Goal: Task Accomplishment & Management: Complete application form

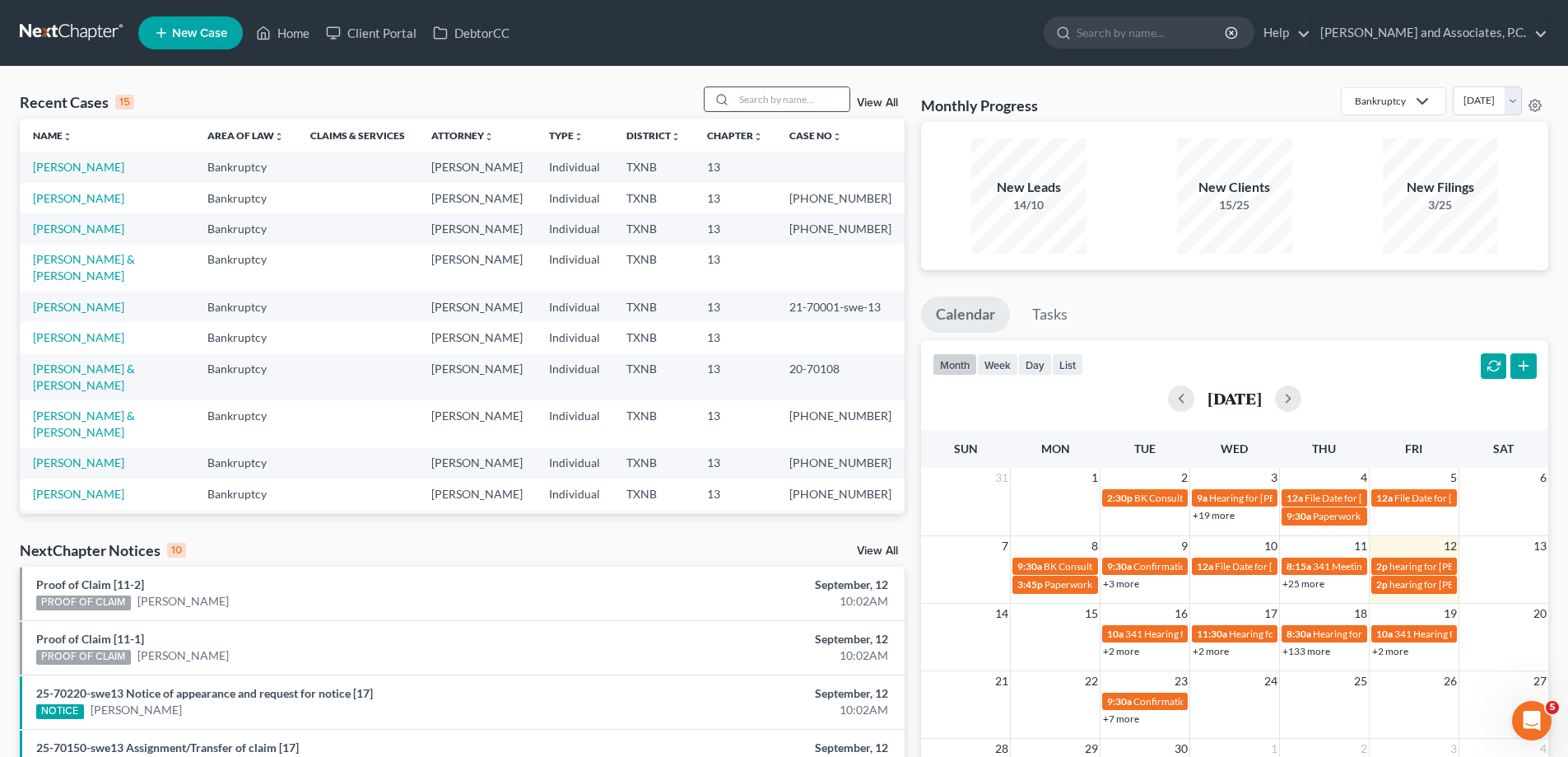
click at [760, 105] on input "search" at bounding box center [792, 99] width 115 height 24
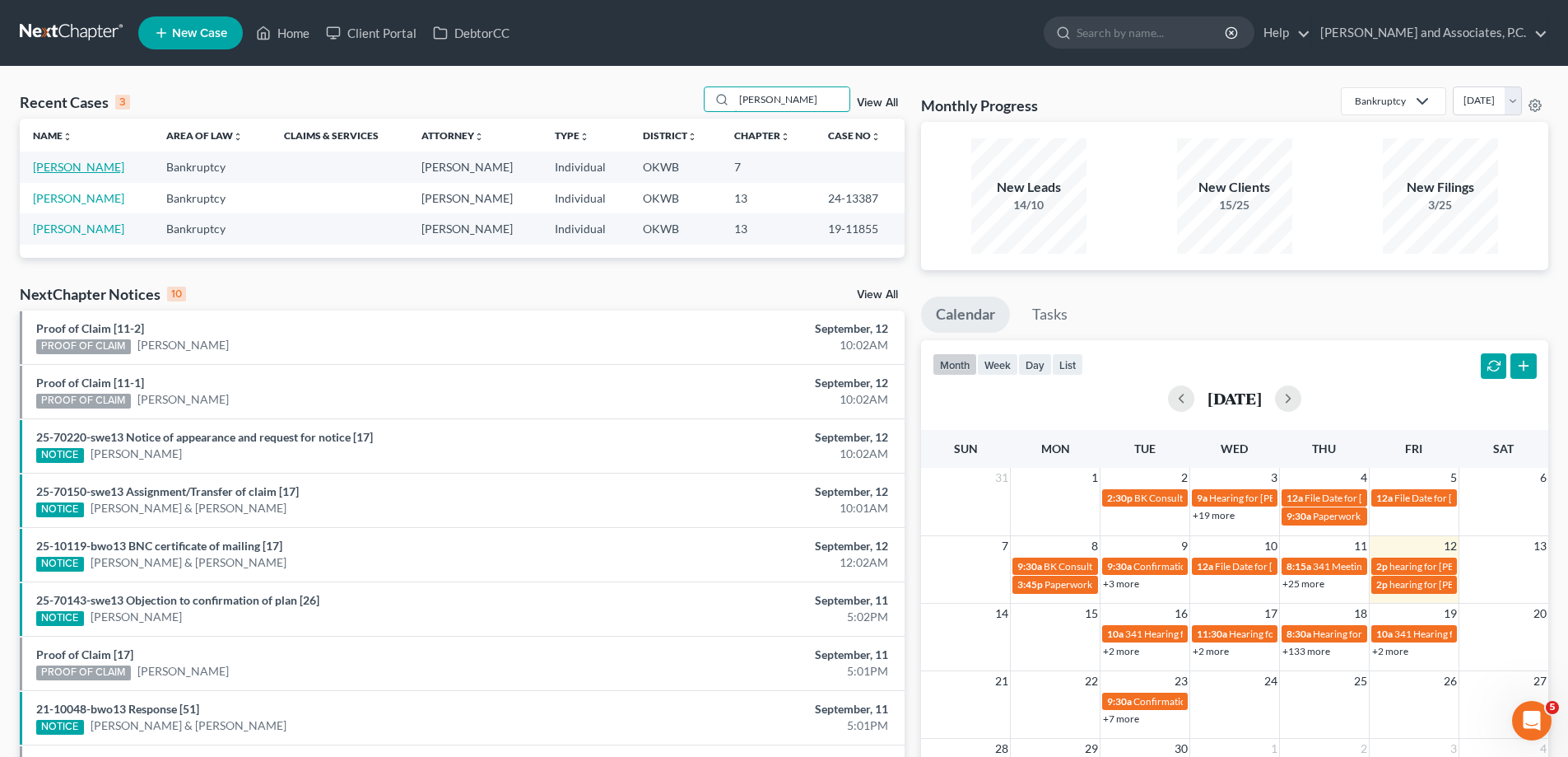
type input "[PERSON_NAME]"
click at [68, 167] on link "[PERSON_NAME]" at bounding box center [78, 166] width 91 height 14
select select "7"
select select "1"
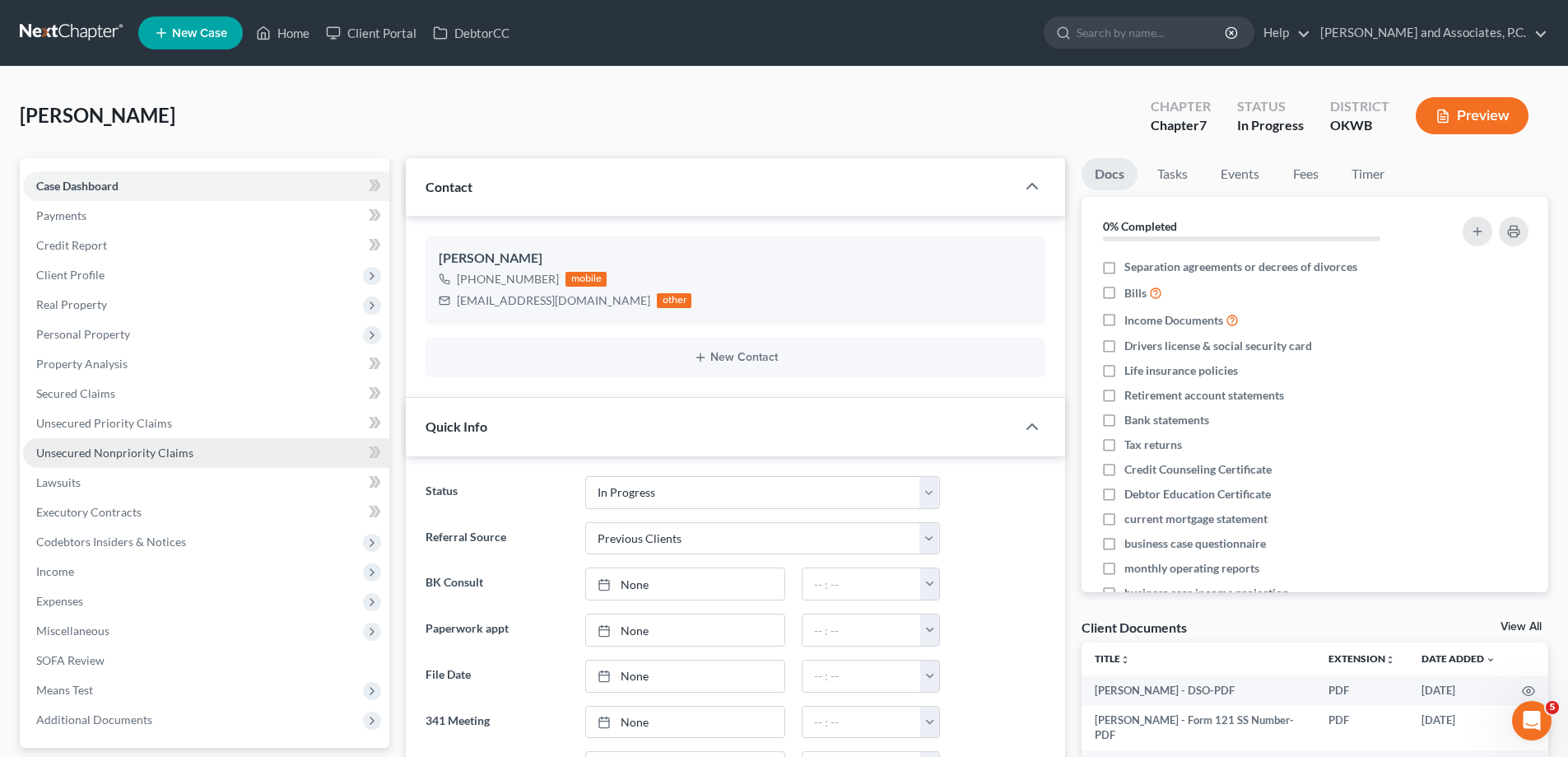
scroll to position [5590, 0]
click at [110, 245] on link "Credit Report" at bounding box center [206, 245] width 366 height 30
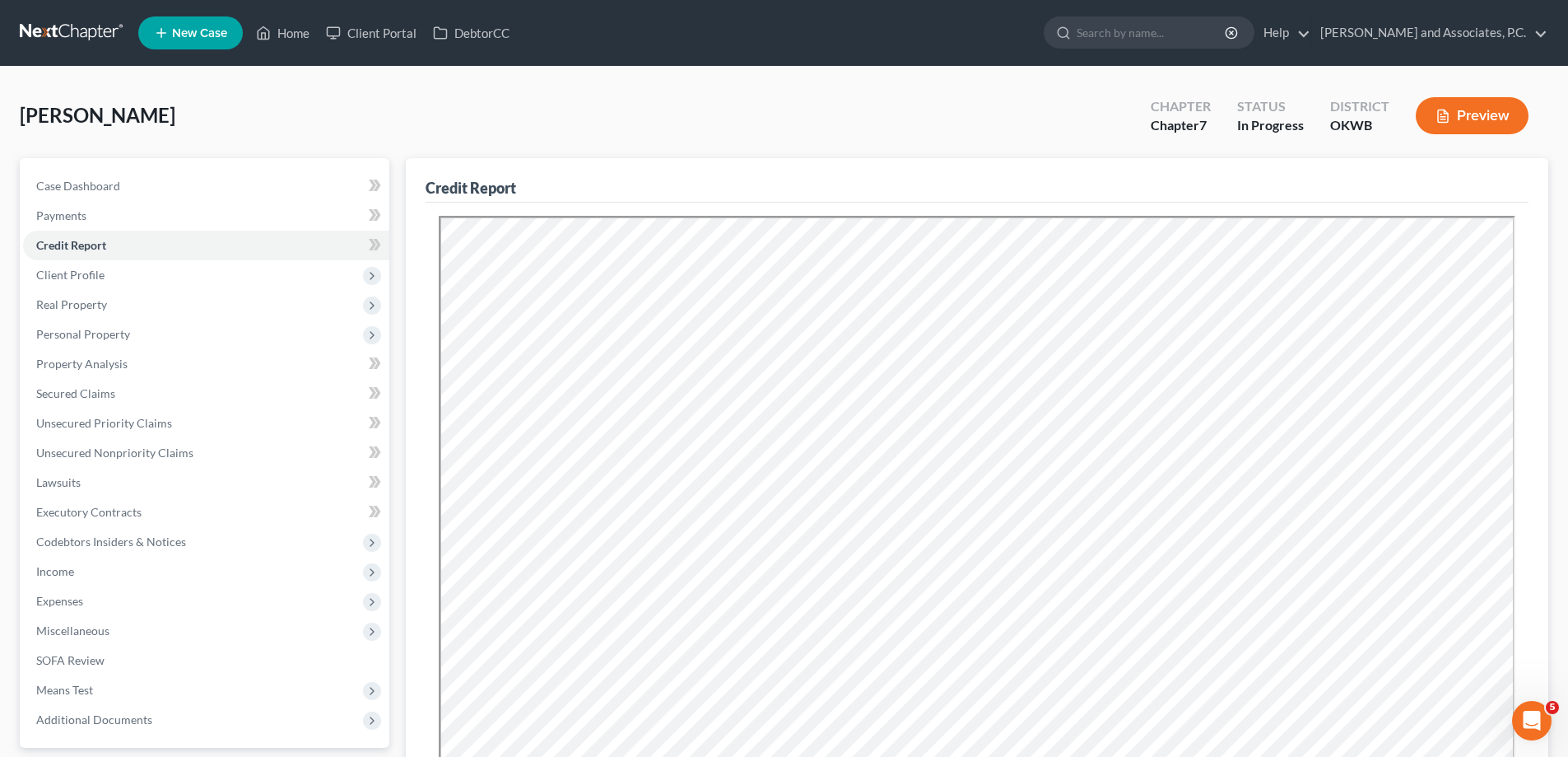
scroll to position [325, 0]
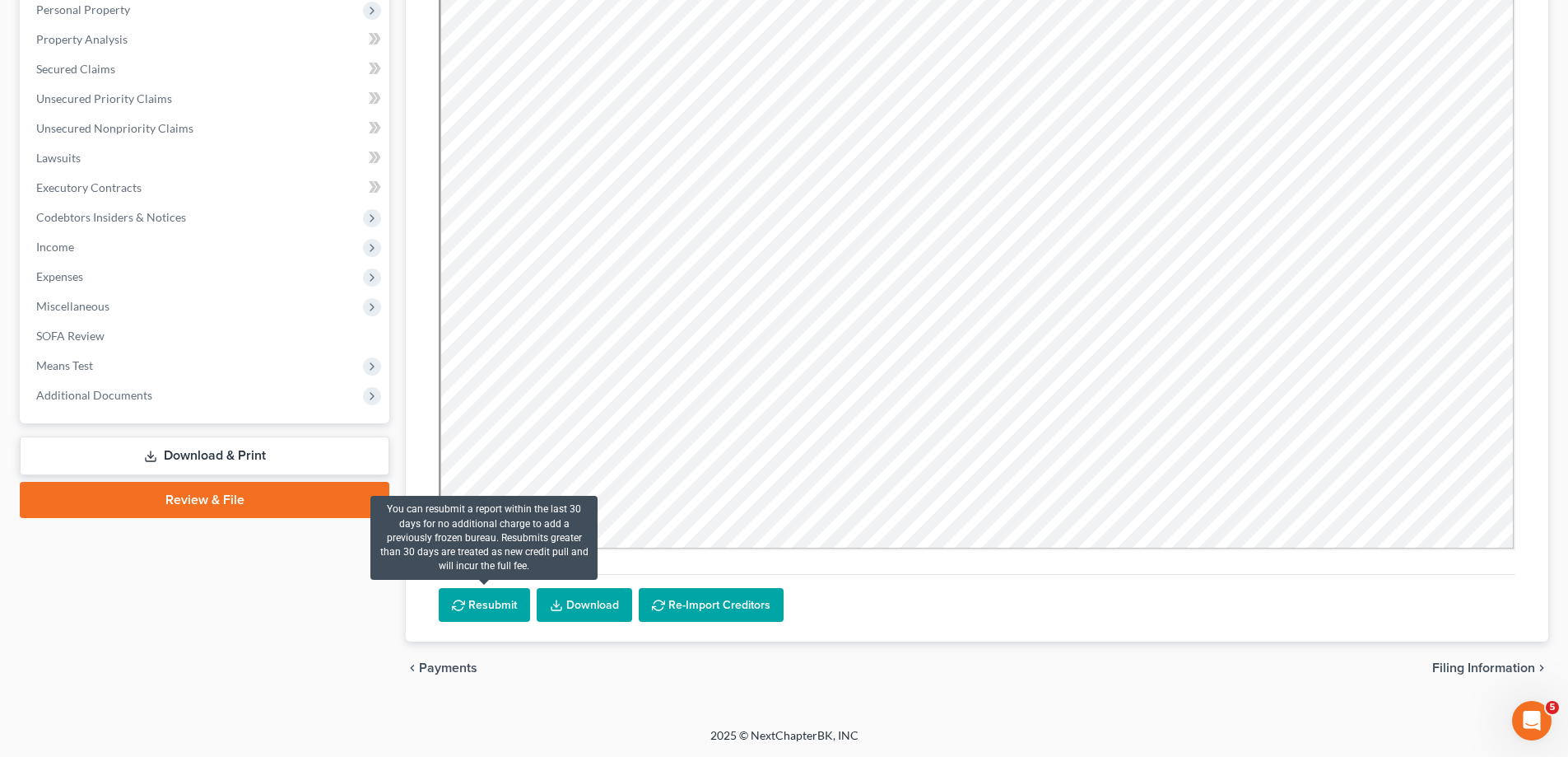
click at [477, 612] on button "Resubmit" at bounding box center [484, 605] width 91 height 35
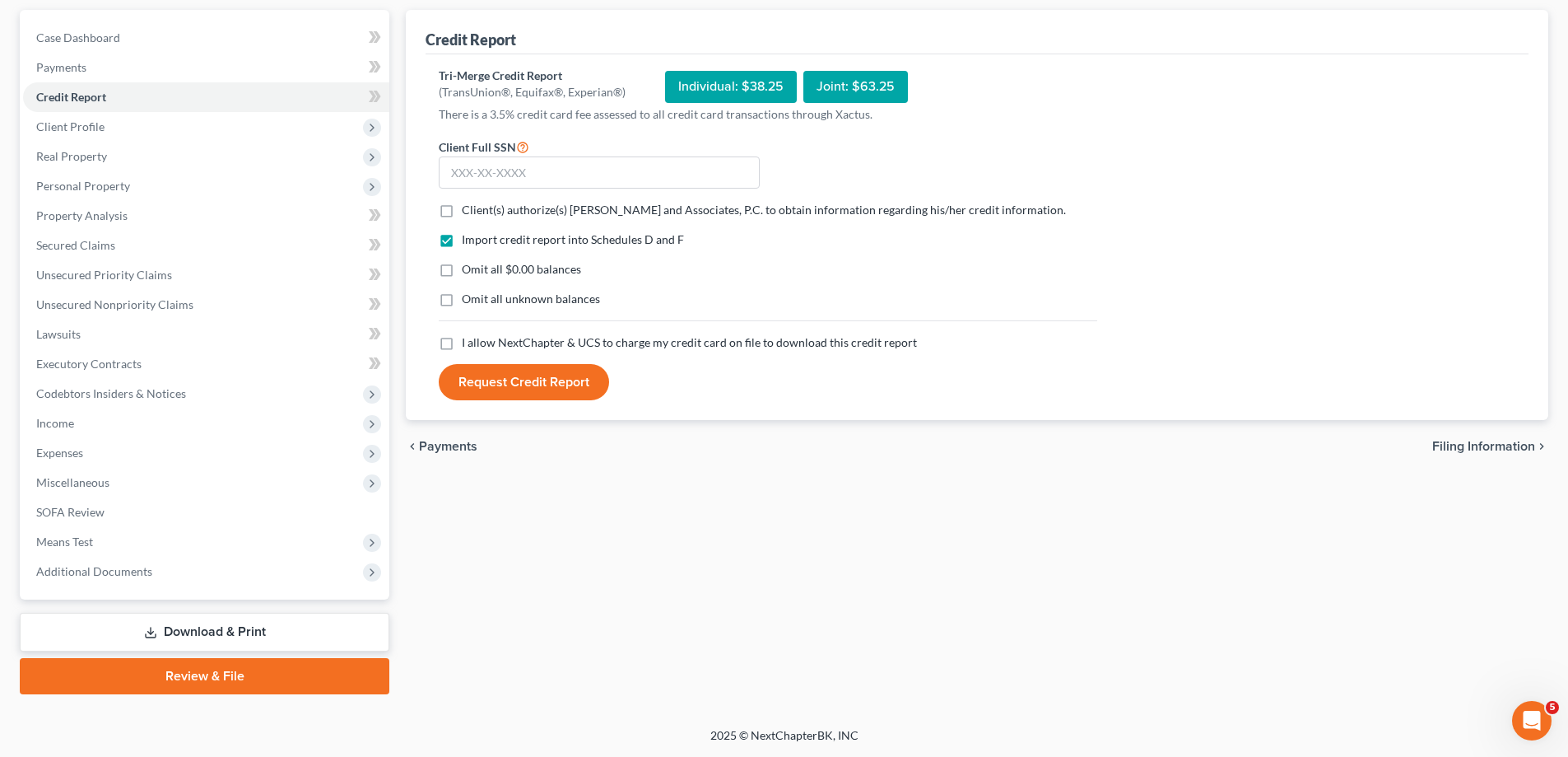
scroll to position [148, 0]
click at [683, 92] on div "Individual: $38.25" at bounding box center [731, 86] width 132 height 32
click at [485, 163] on input "text" at bounding box center [600, 173] width 321 height 33
type input "458-08-2744"
click at [462, 213] on label "Client(s) authorize(s) [PERSON_NAME] and Associates, P.C. to obtain information…" at bounding box center [764, 210] width 604 height 16
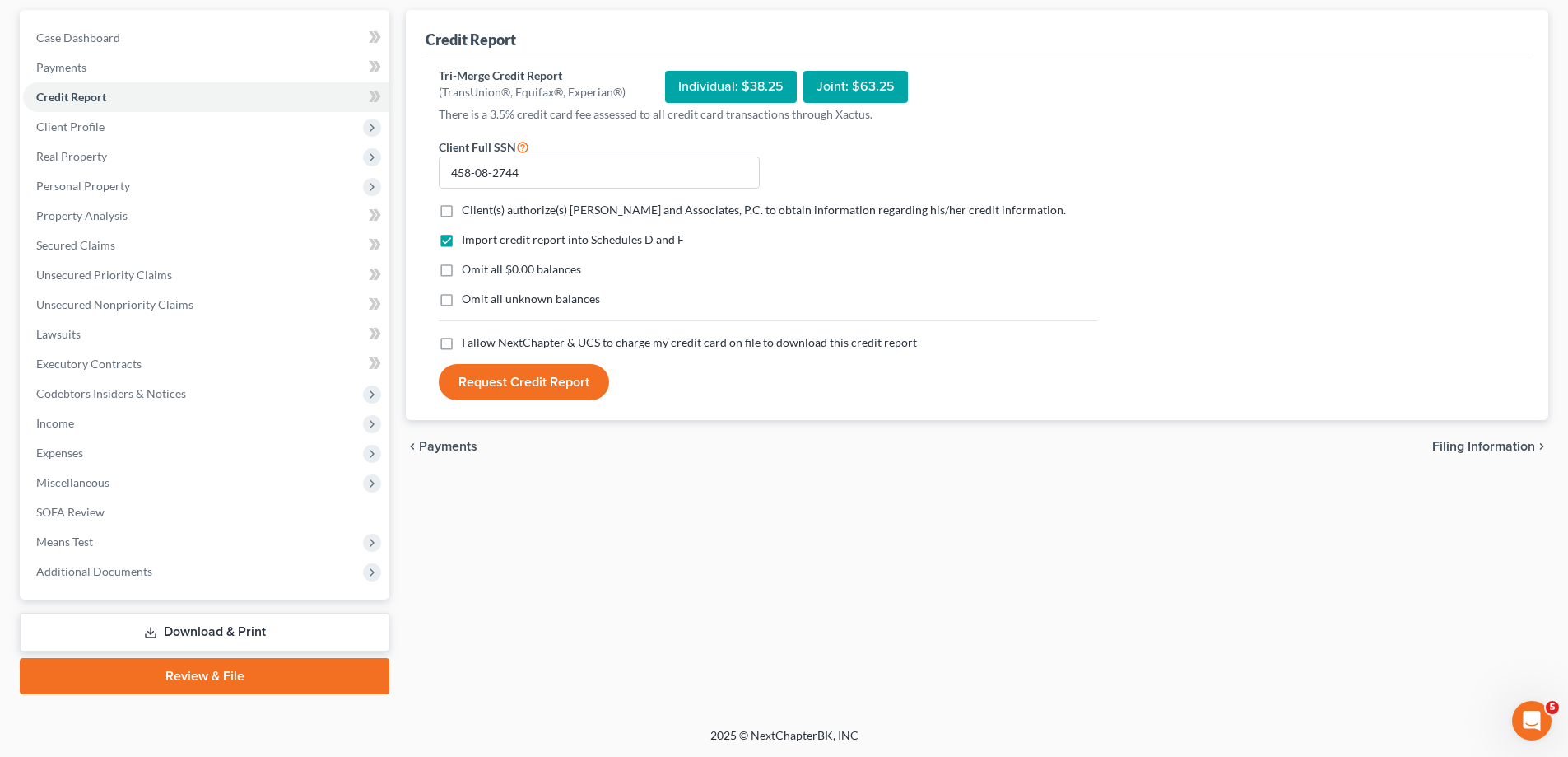
click at [469, 213] on input "Client(s) authorize(s) [PERSON_NAME] and Associates, P.C. to obtain information…" at bounding box center [474, 207] width 11 height 11
checkbox input "true"
drag, startPoint x: 448, startPoint y: 269, endPoint x: 452, endPoint y: 299, distance: 30.3
click at [462, 270] on label "Omit all $0.00 balances" at bounding box center [521, 269] width 119 height 16
click at [469, 270] on input "Omit all $0.00 balances" at bounding box center [474, 266] width 11 height 11
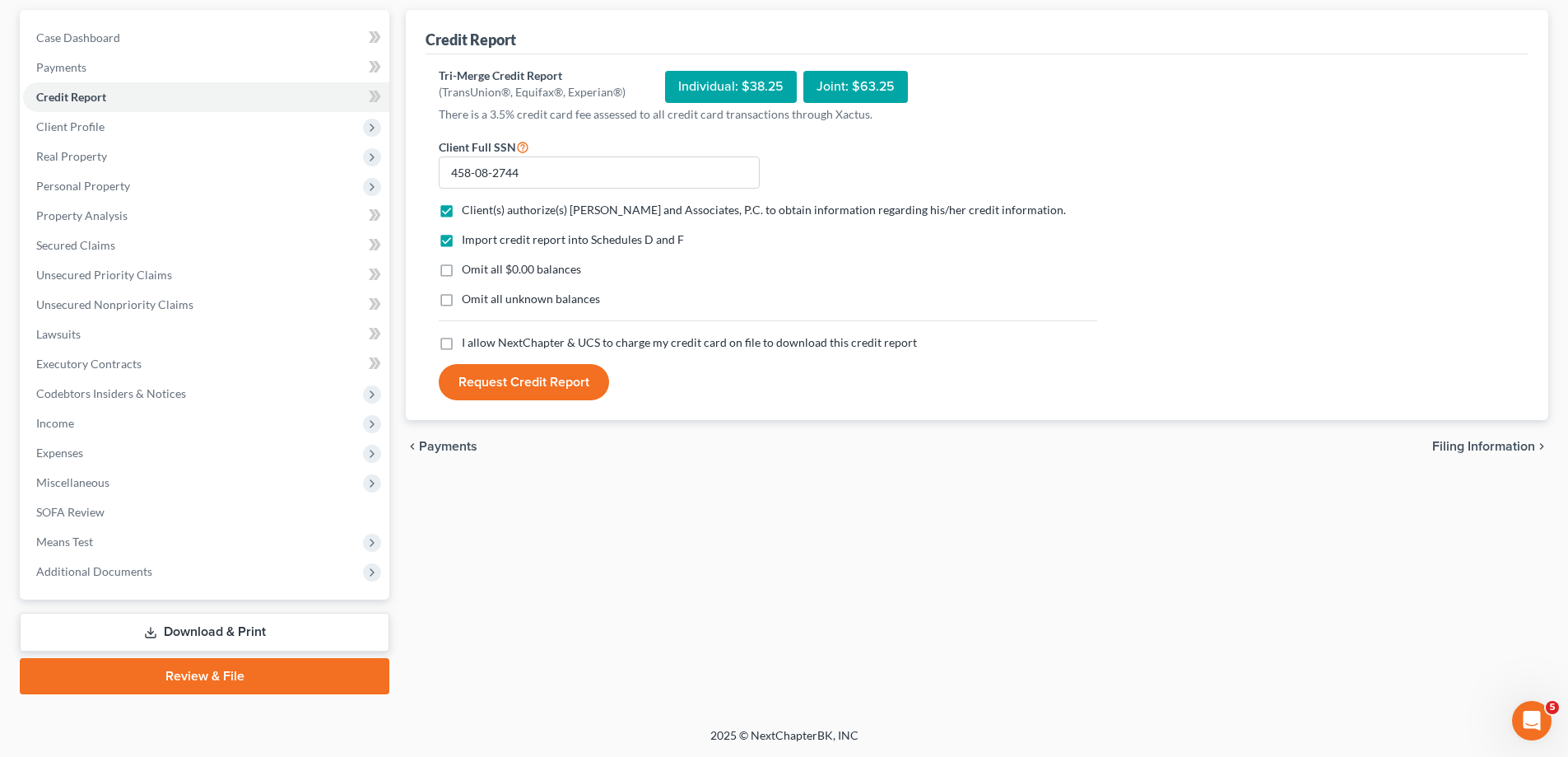
checkbox input "true"
click at [462, 299] on label "Omit all unknown balances" at bounding box center [531, 299] width 138 height 16
click at [469, 299] on input "Omit all unknown balances" at bounding box center [474, 296] width 11 height 11
checkbox input "true"
click at [462, 344] on label "I allow NextChapter & UCS to charge my credit card on file to download this cre…" at bounding box center [689, 343] width 455 height 16
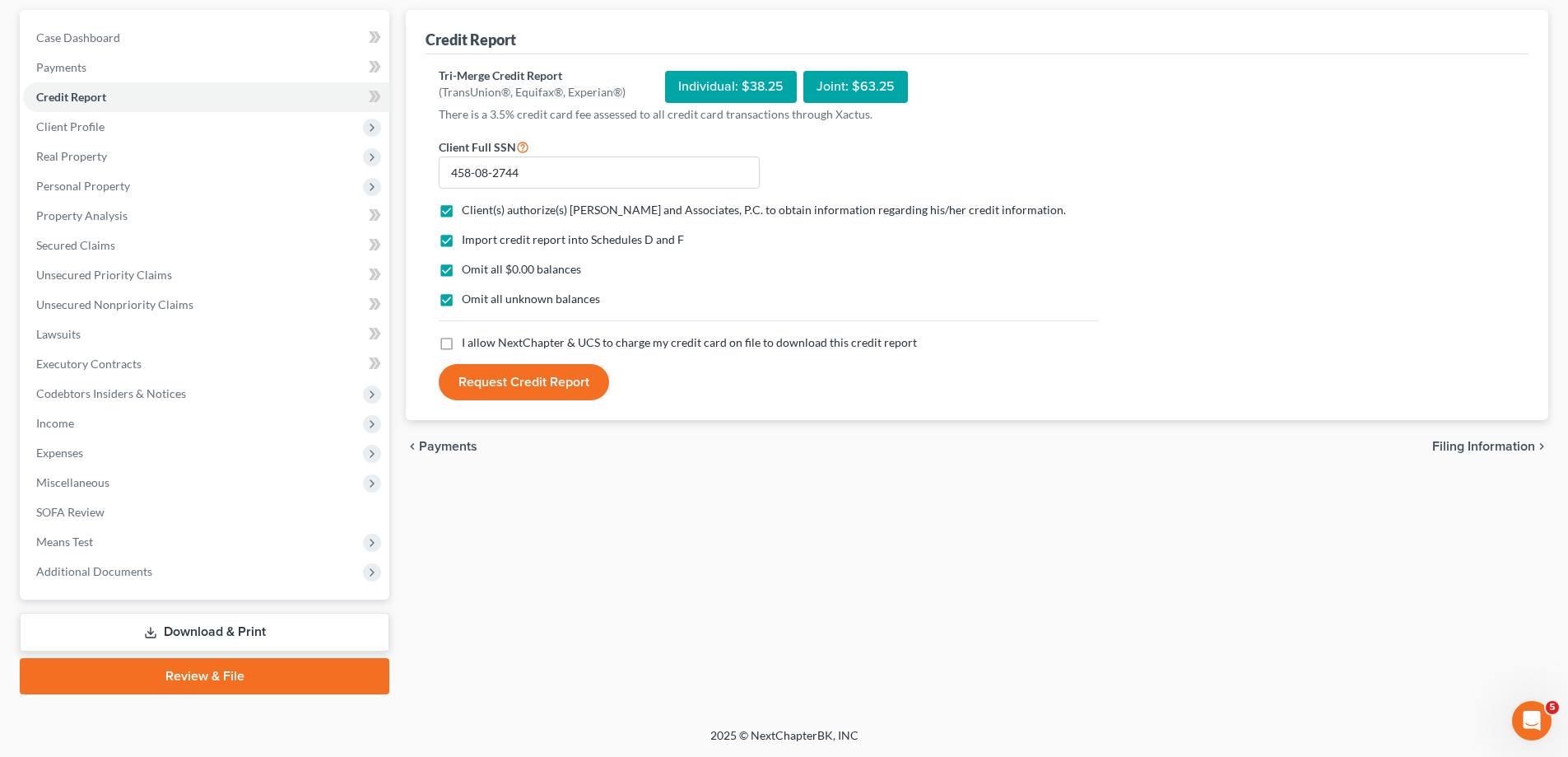
click at [469, 344] on input "I allow NextChapter & UCS to charge my credit card on file to download this cre…" at bounding box center [474, 339] width 11 height 11
checkbox input "true"
click at [482, 390] on button "Request Credit Report" at bounding box center [524, 382] width 170 height 36
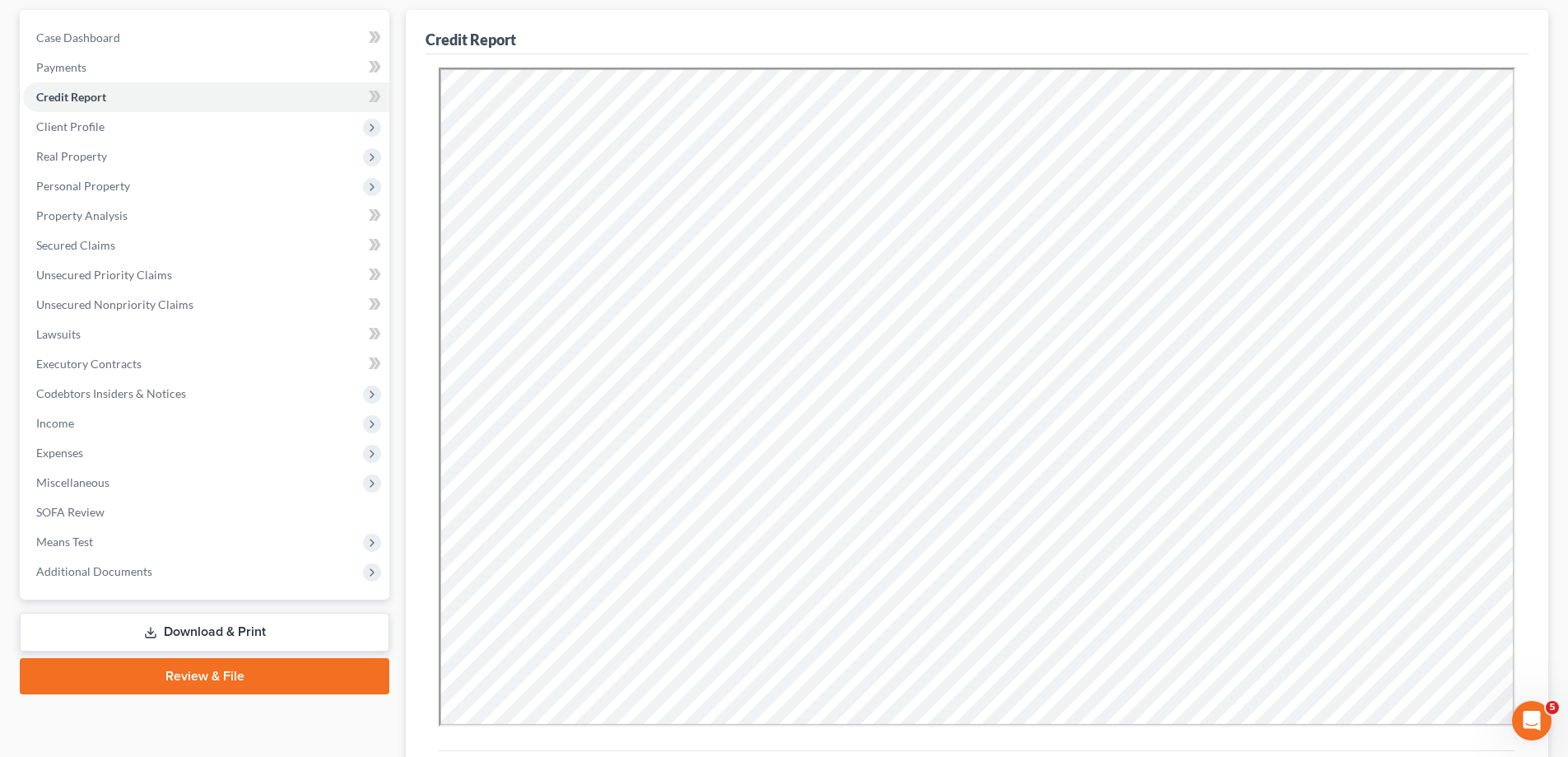
scroll to position [0, 0]
click at [72, 35] on span "Case Dashboard" at bounding box center [78, 37] width 84 height 14
select select "7"
select select "1"
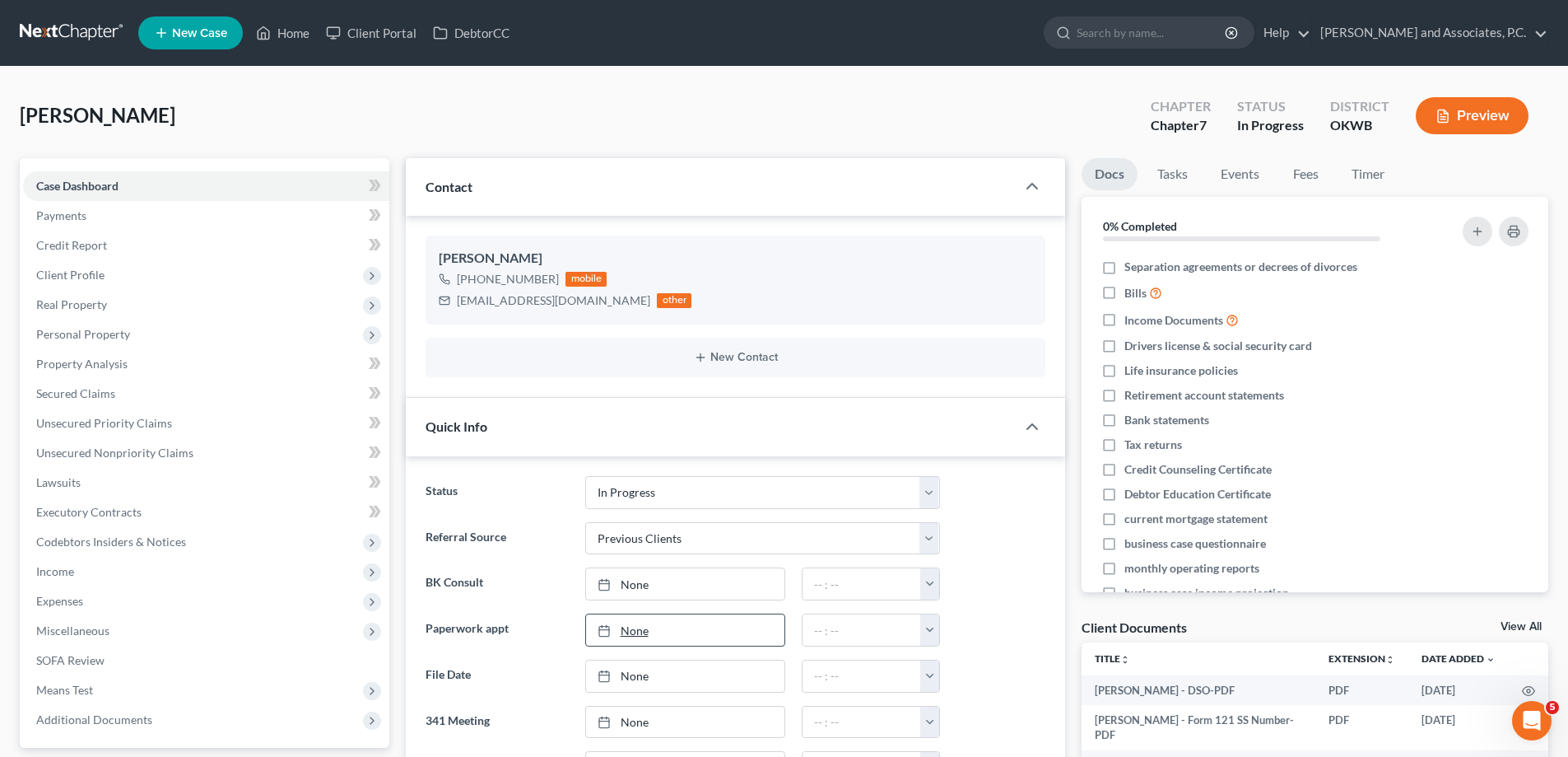
scroll to position [5590, 0]
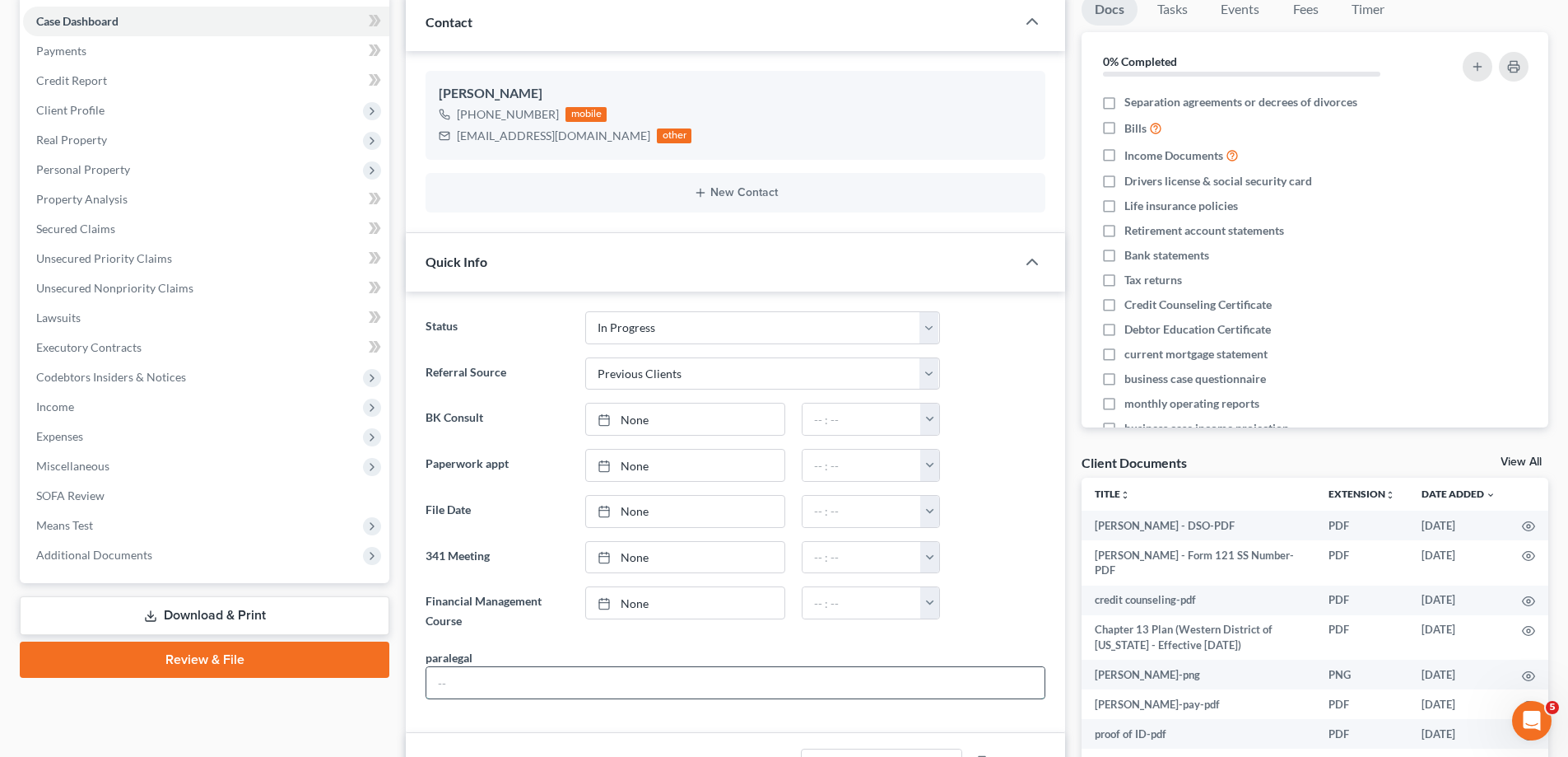
click at [481, 685] on input "text" at bounding box center [735, 683] width 618 height 31
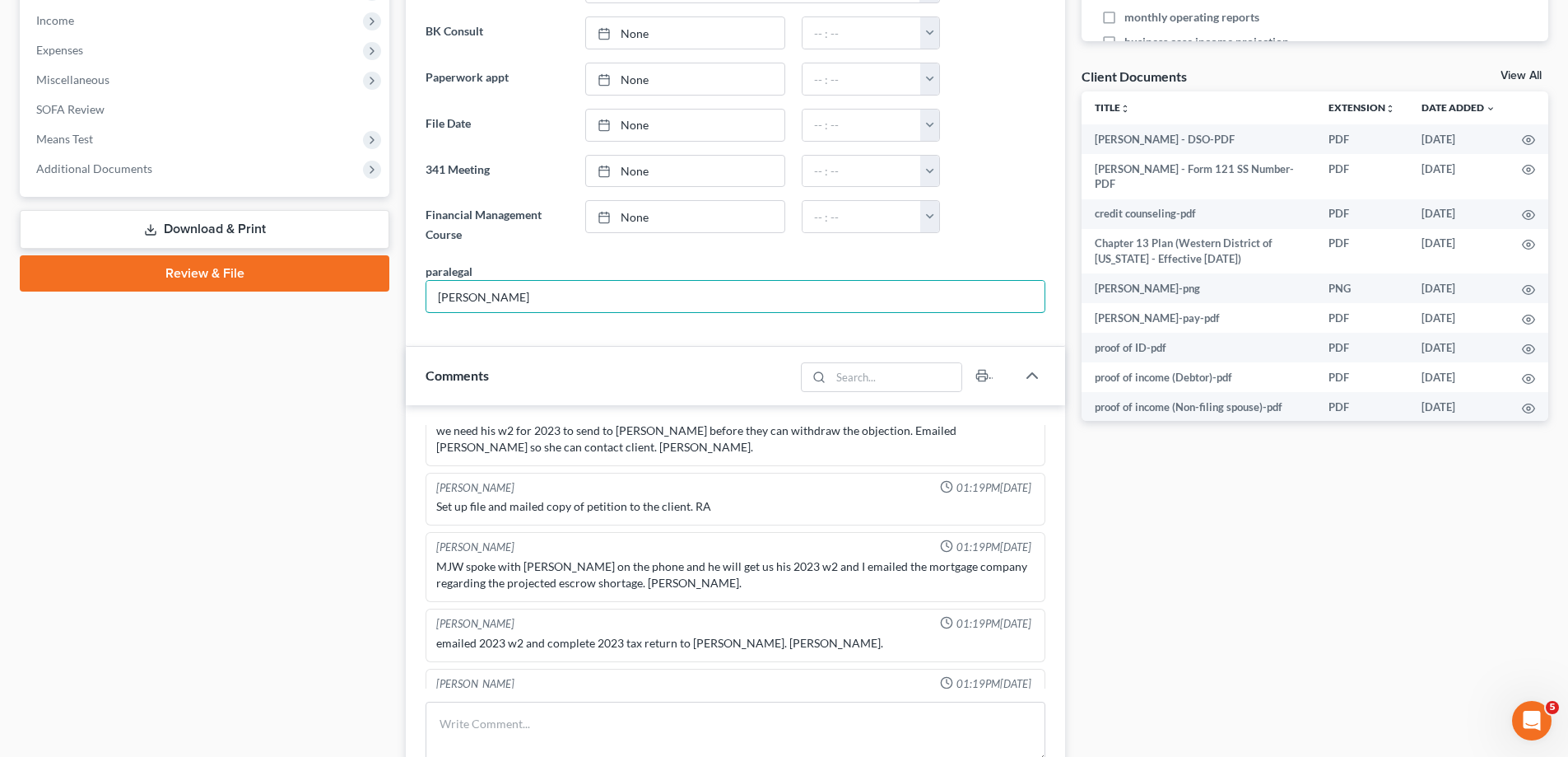
scroll to position [741, 0]
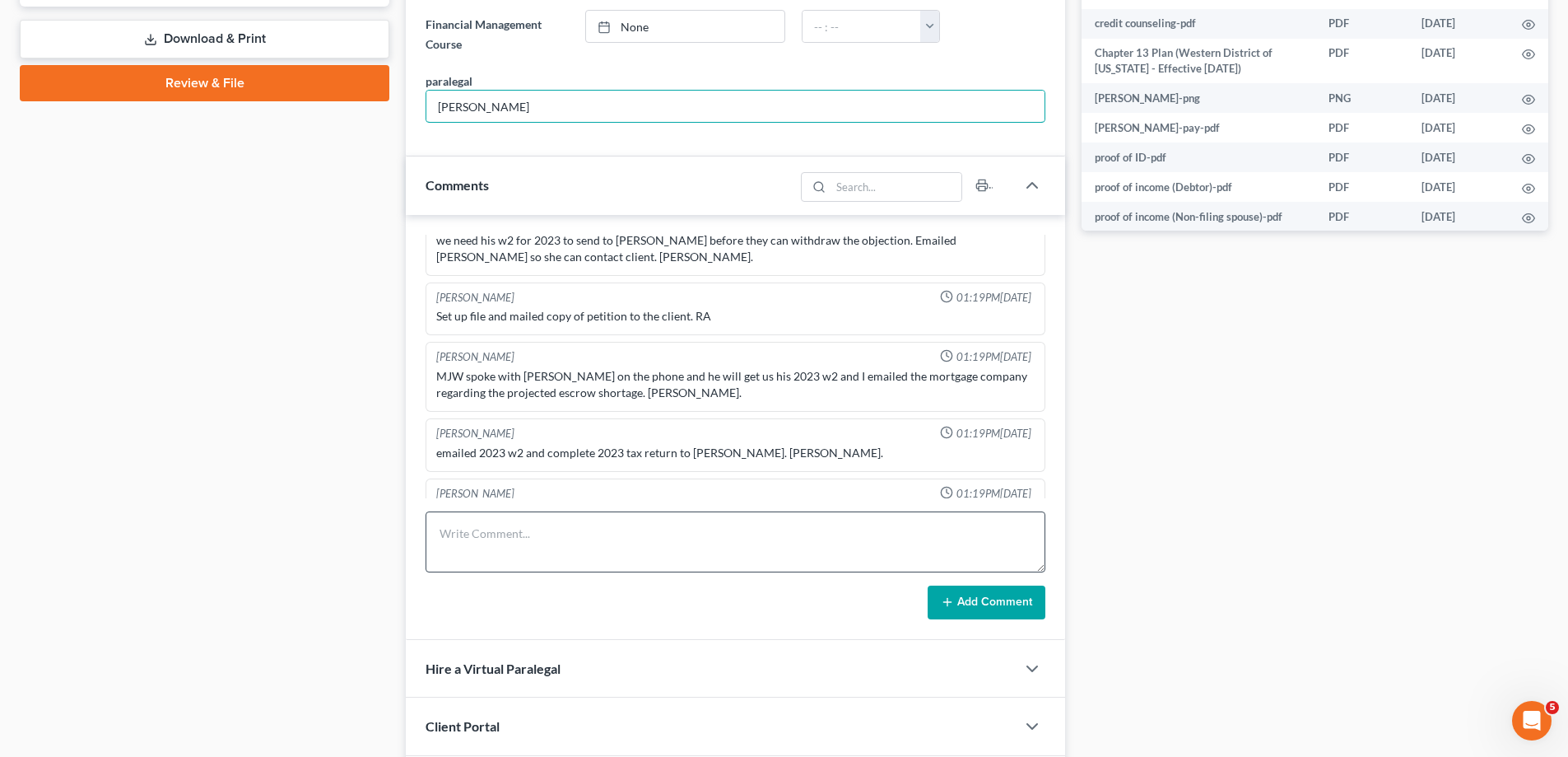
type input "[PERSON_NAME]"
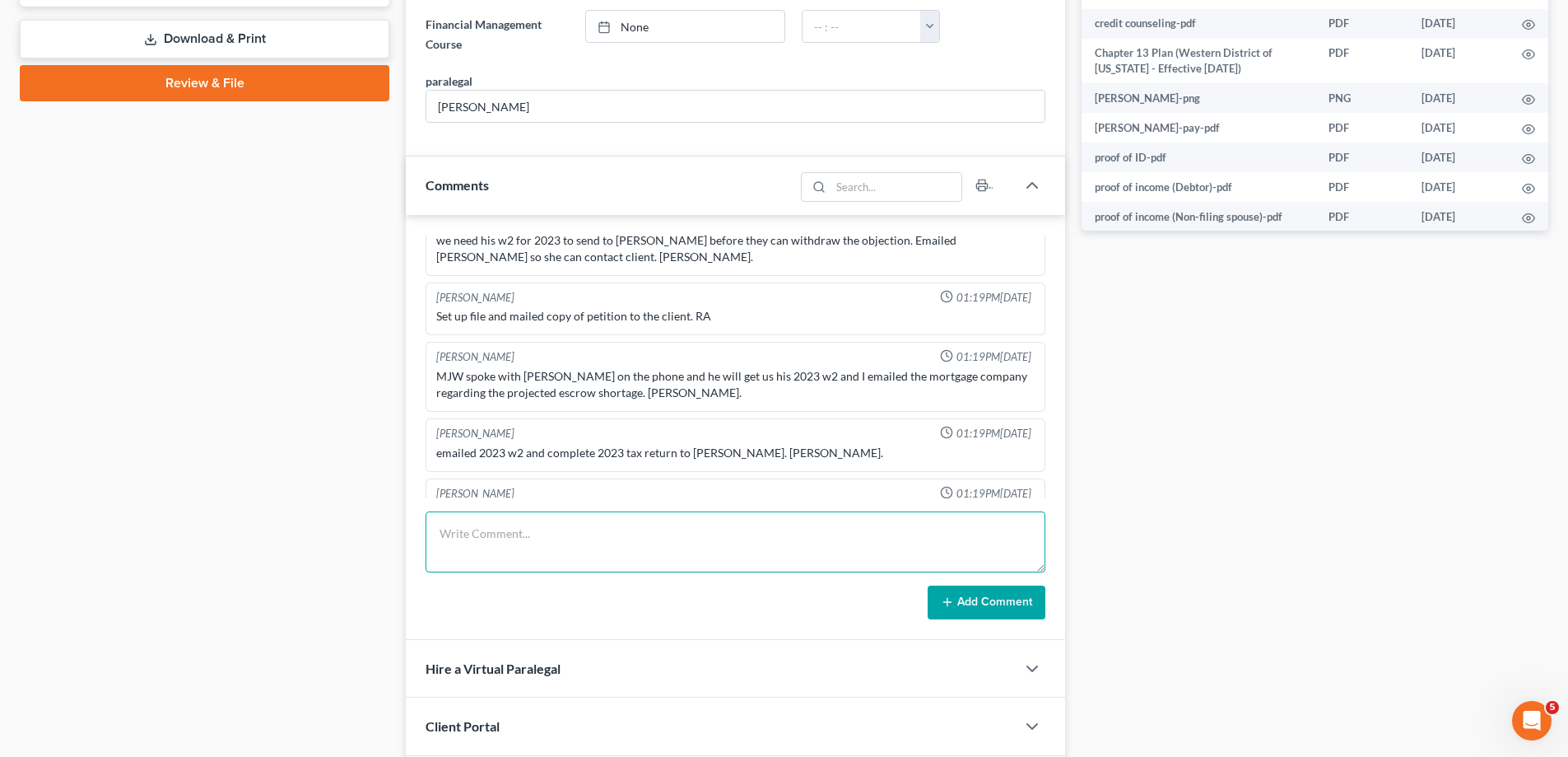
click at [490, 531] on textarea at bounding box center [735, 542] width 620 height 61
type textarea "Client has paid $2540 debit card. [PERSON_NAME]"
click at [992, 597] on button "Add Comment" at bounding box center [987, 603] width 118 height 35
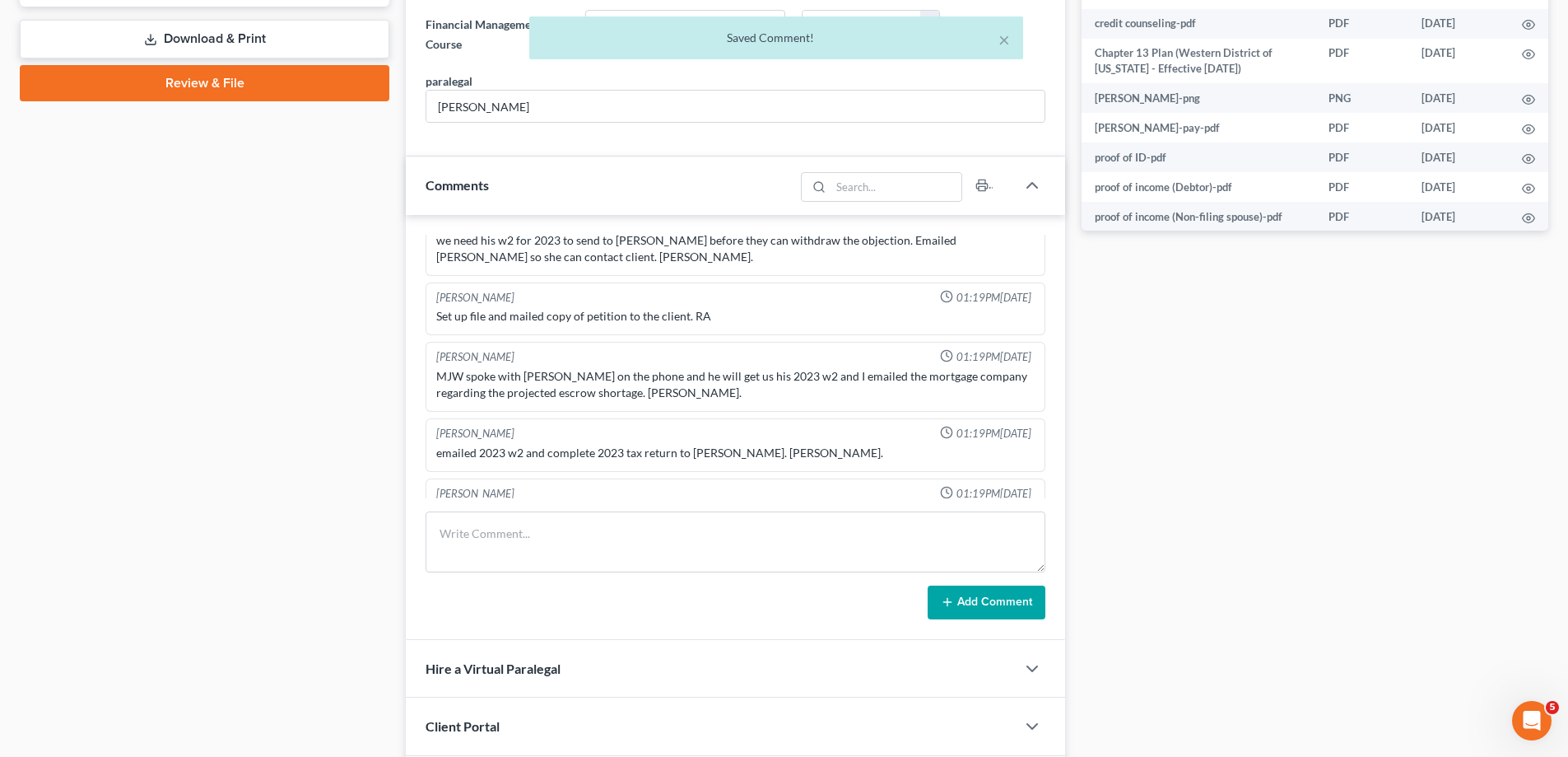
scroll to position [518, 0]
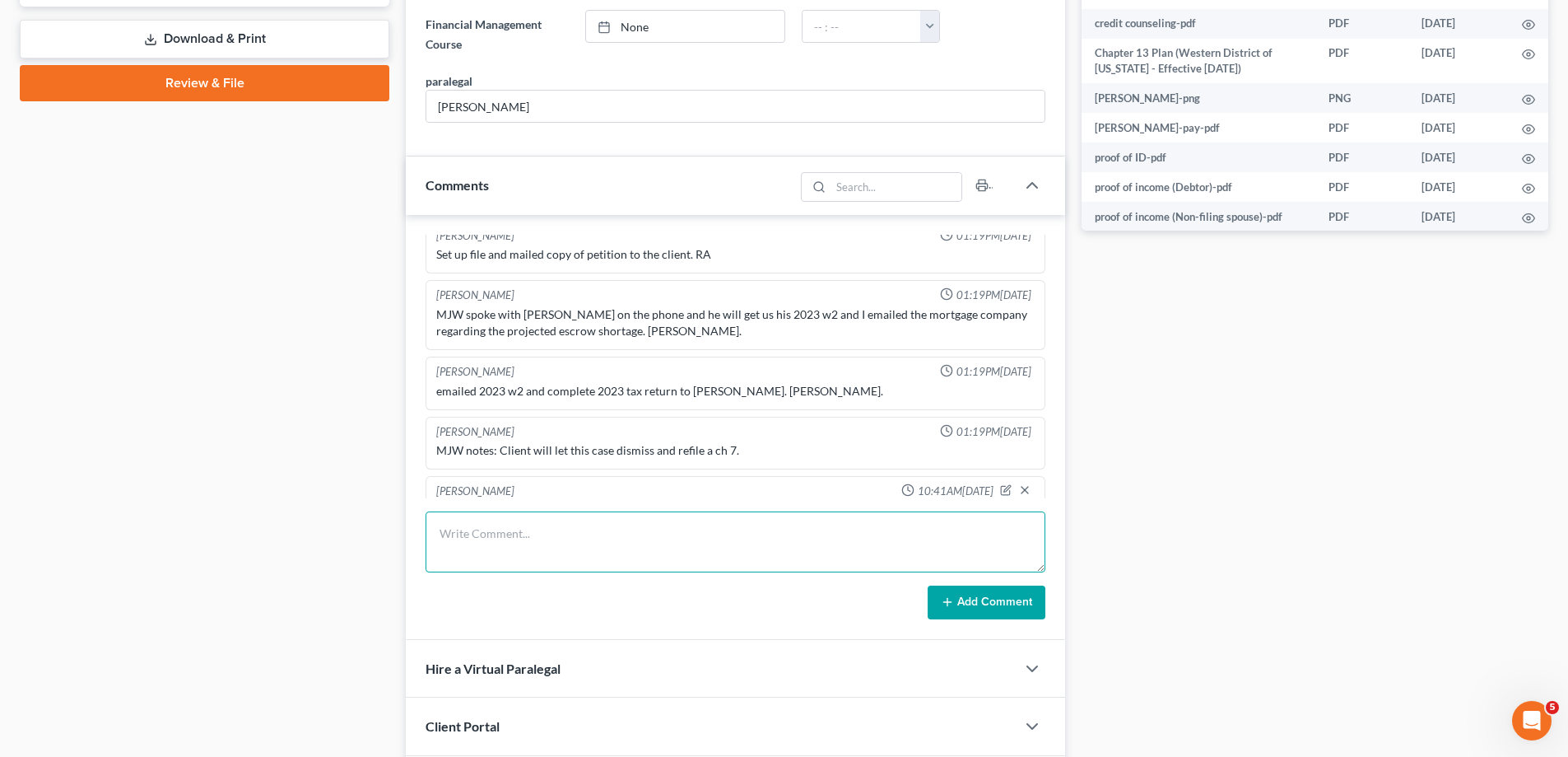
click at [534, 544] on textarea at bounding box center [735, 542] width 620 height 61
click at [502, 542] on textarea "Has b" at bounding box center [735, 542] width 620 height 61
click at [497, 541] on textarea "Has b" at bounding box center [735, 542] width 620 height 61
type textarea "Has been dropping off paperwork for his Chapter 7."
click at [975, 614] on button "Add Comment" at bounding box center [987, 603] width 118 height 35
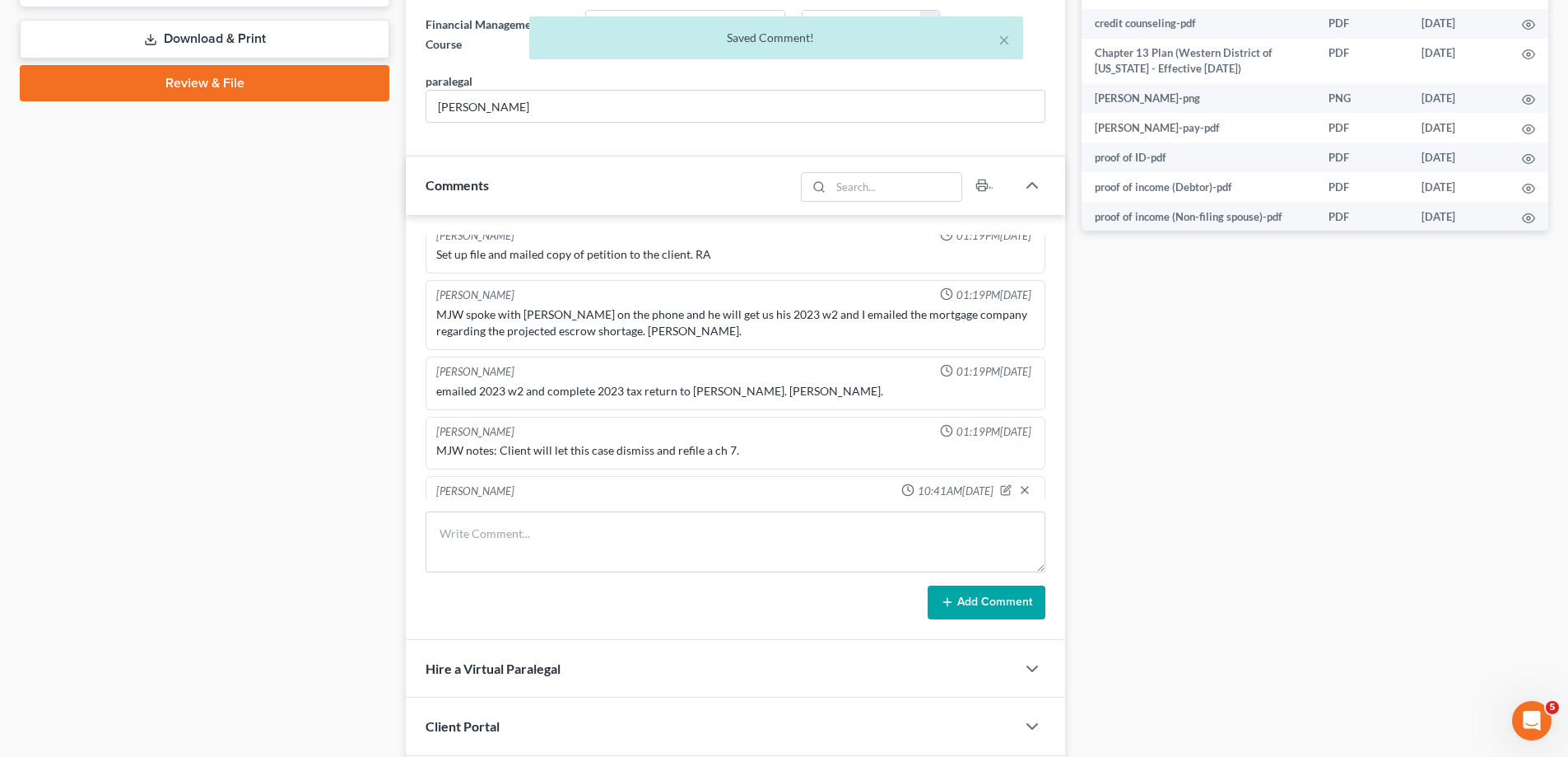
scroll to position [579, 0]
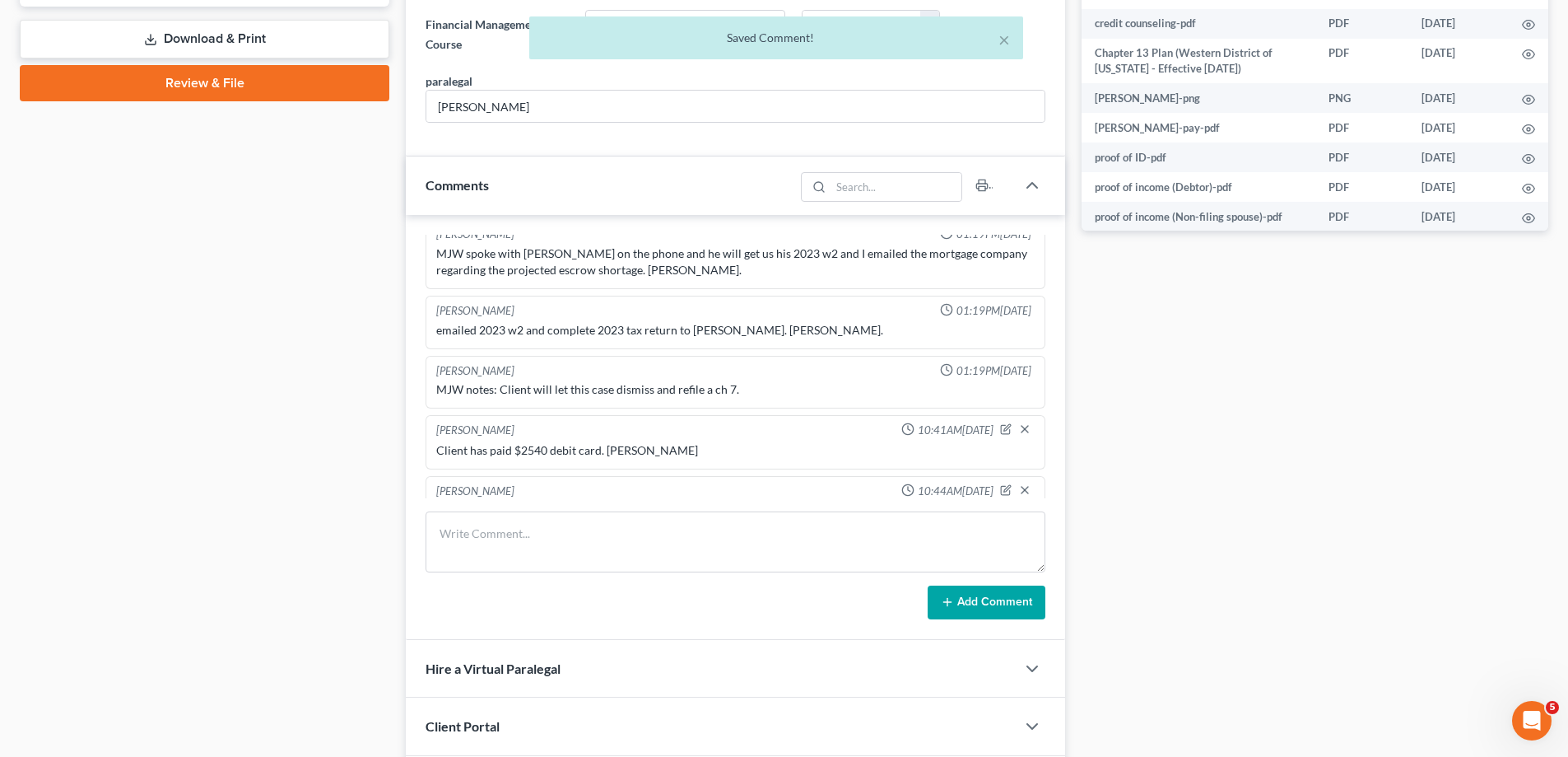
click at [739, 503] on div "Has been dropping off paperwork for his Chapter 7." at bounding box center [735, 512] width 599 height 16
click at [1001, 484] on icon "button" at bounding box center [1006, 490] width 12 height 12
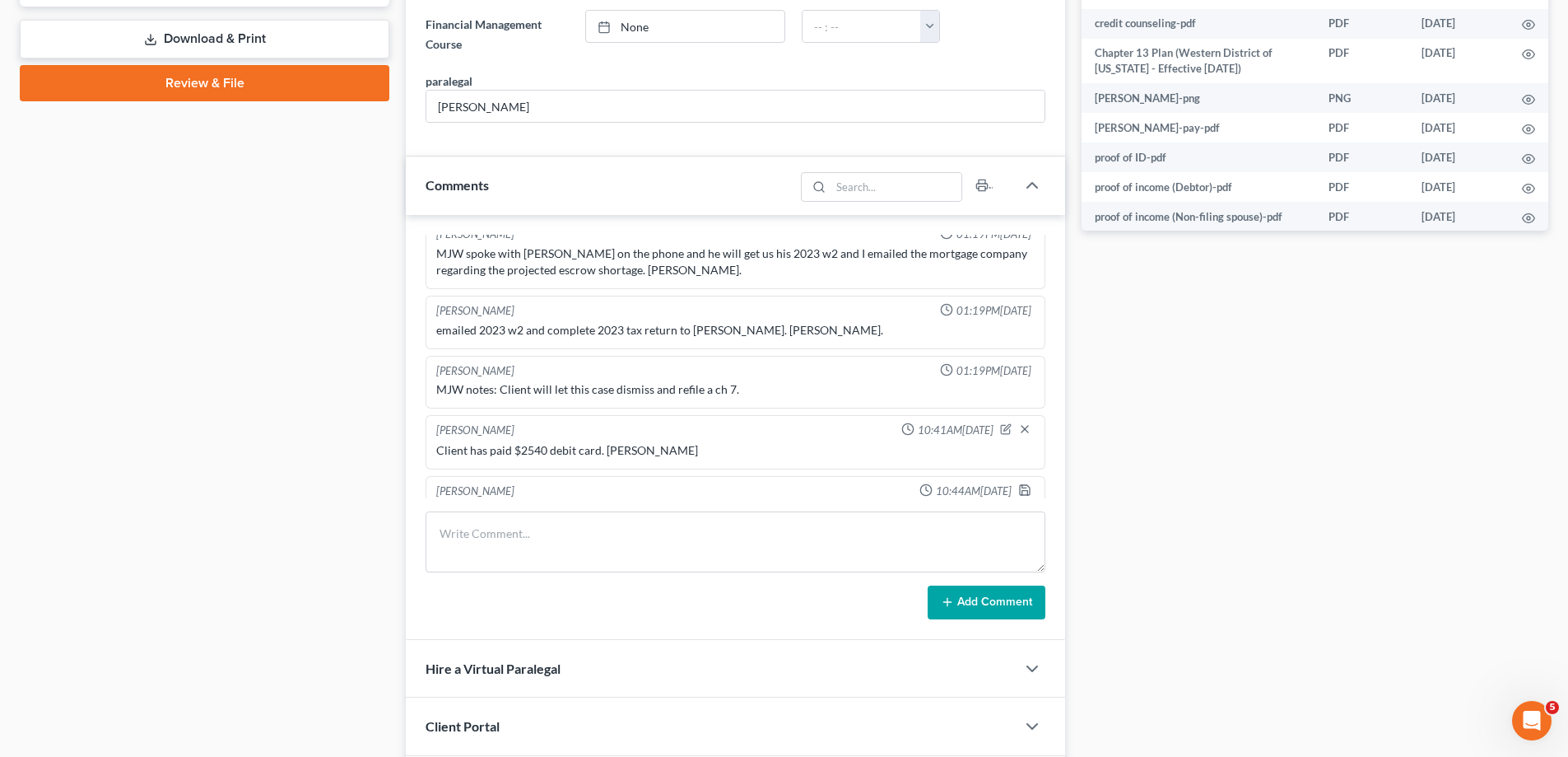
click at [720, 503] on textarea "Has been dropping off paperwork for his Chapter 7." at bounding box center [735, 534] width 599 height 61
click at [975, 502] on textarea "Has been dropping off paperwork for his Chapter 7. [PERSON_NAME]" at bounding box center [735, 532] width 599 height 61
type textarea "Has been dropping off paperwork for his Chapter 7. [PERSON_NAME]"
click at [873, 551] on textarea at bounding box center [735, 542] width 620 height 61
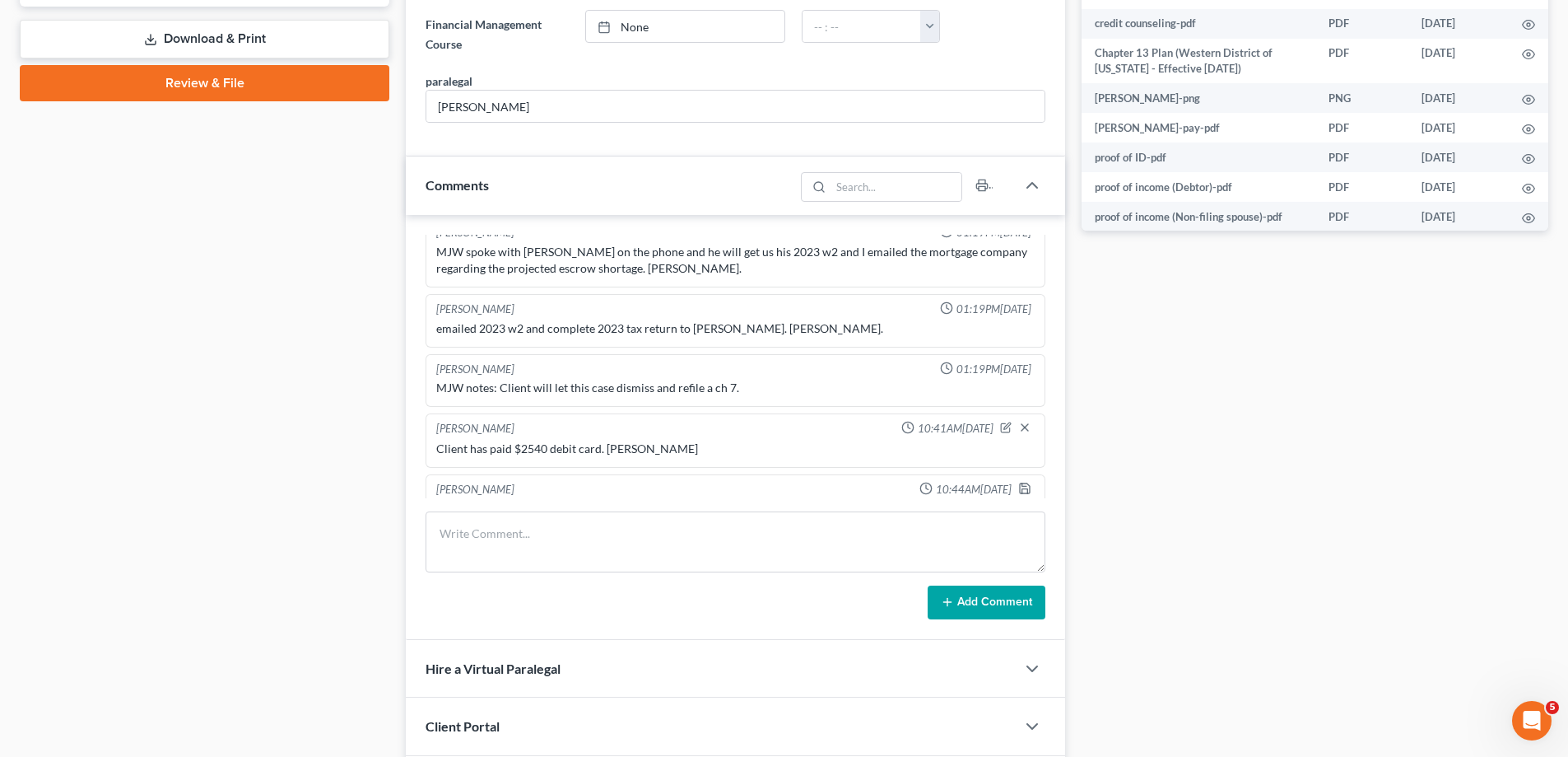
click at [814, 604] on div "Add Comment" at bounding box center [735, 603] width 620 height 35
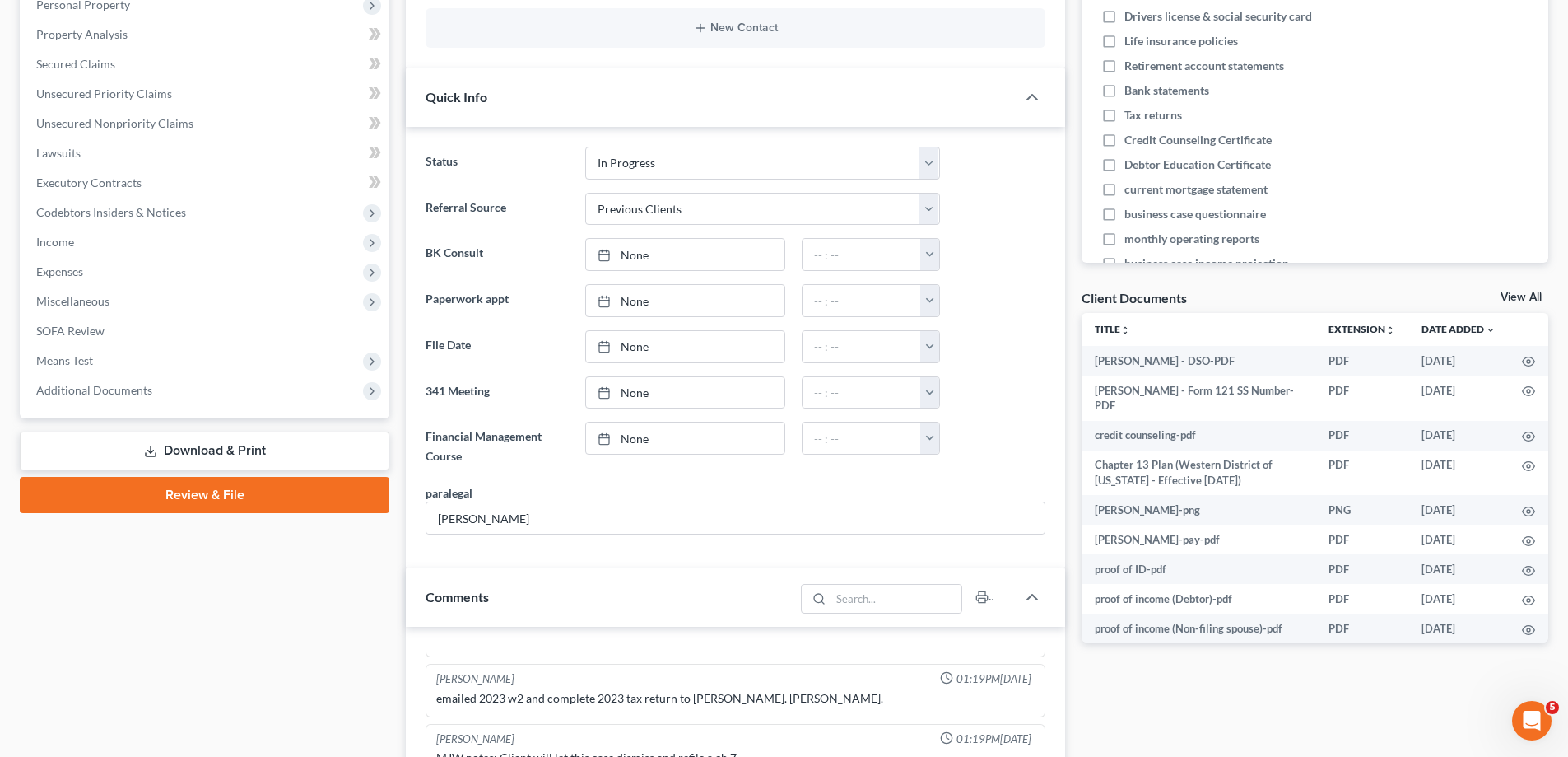
scroll to position [0, 0]
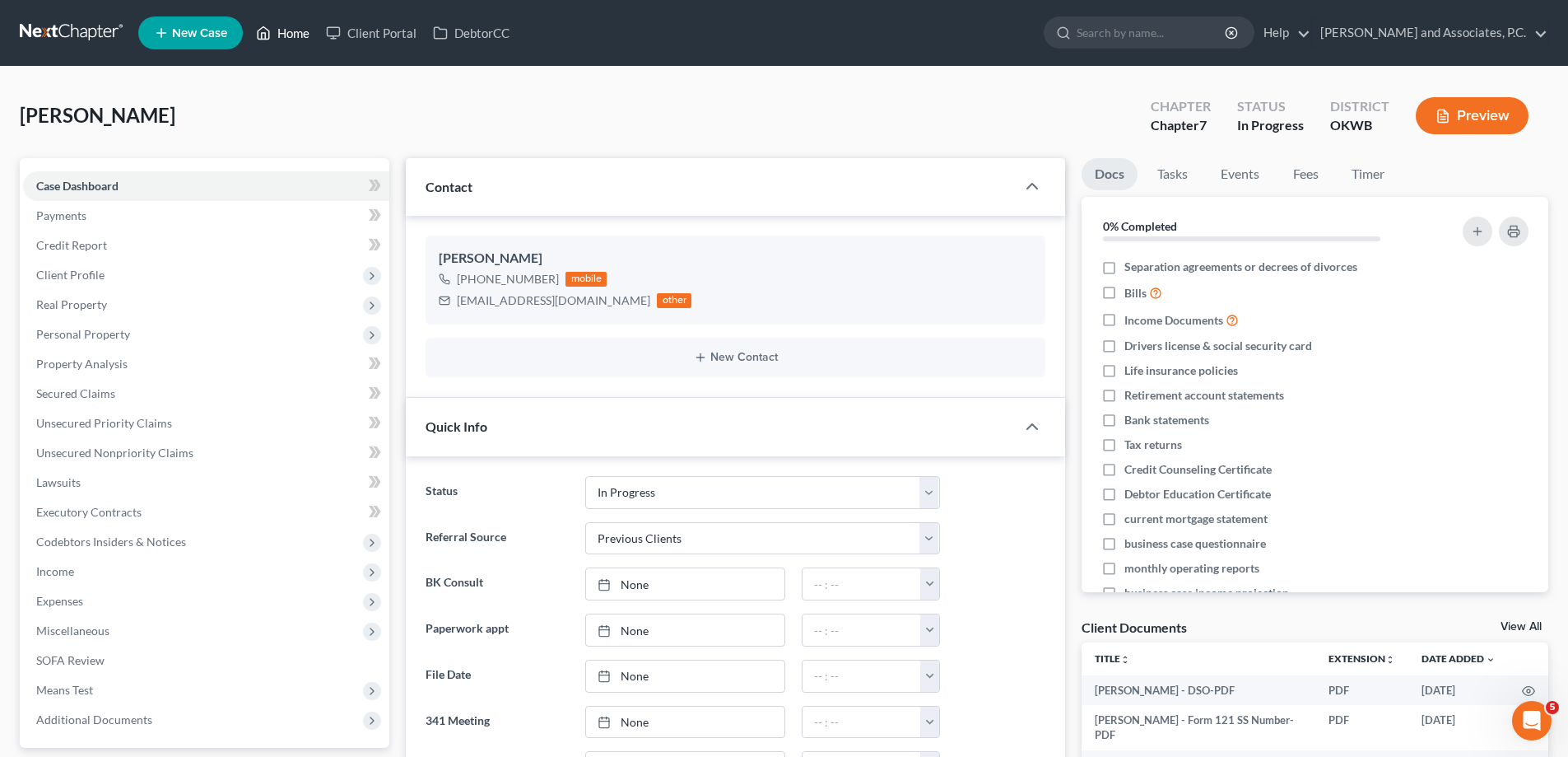
click at [286, 30] on link "Home" at bounding box center [282, 33] width 70 height 30
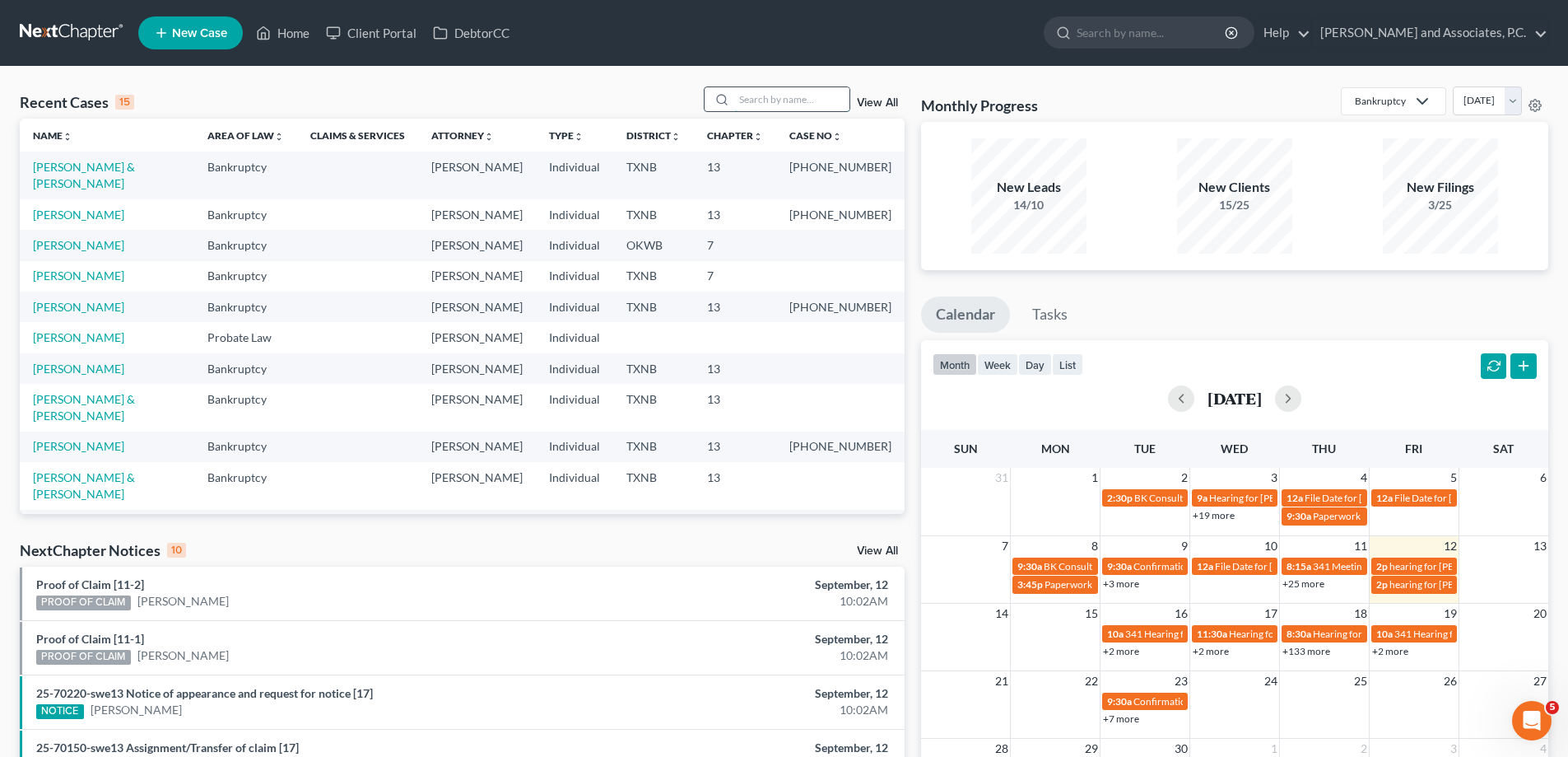
click at [796, 101] on input "search" at bounding box center [792, 99] width 115 height 24
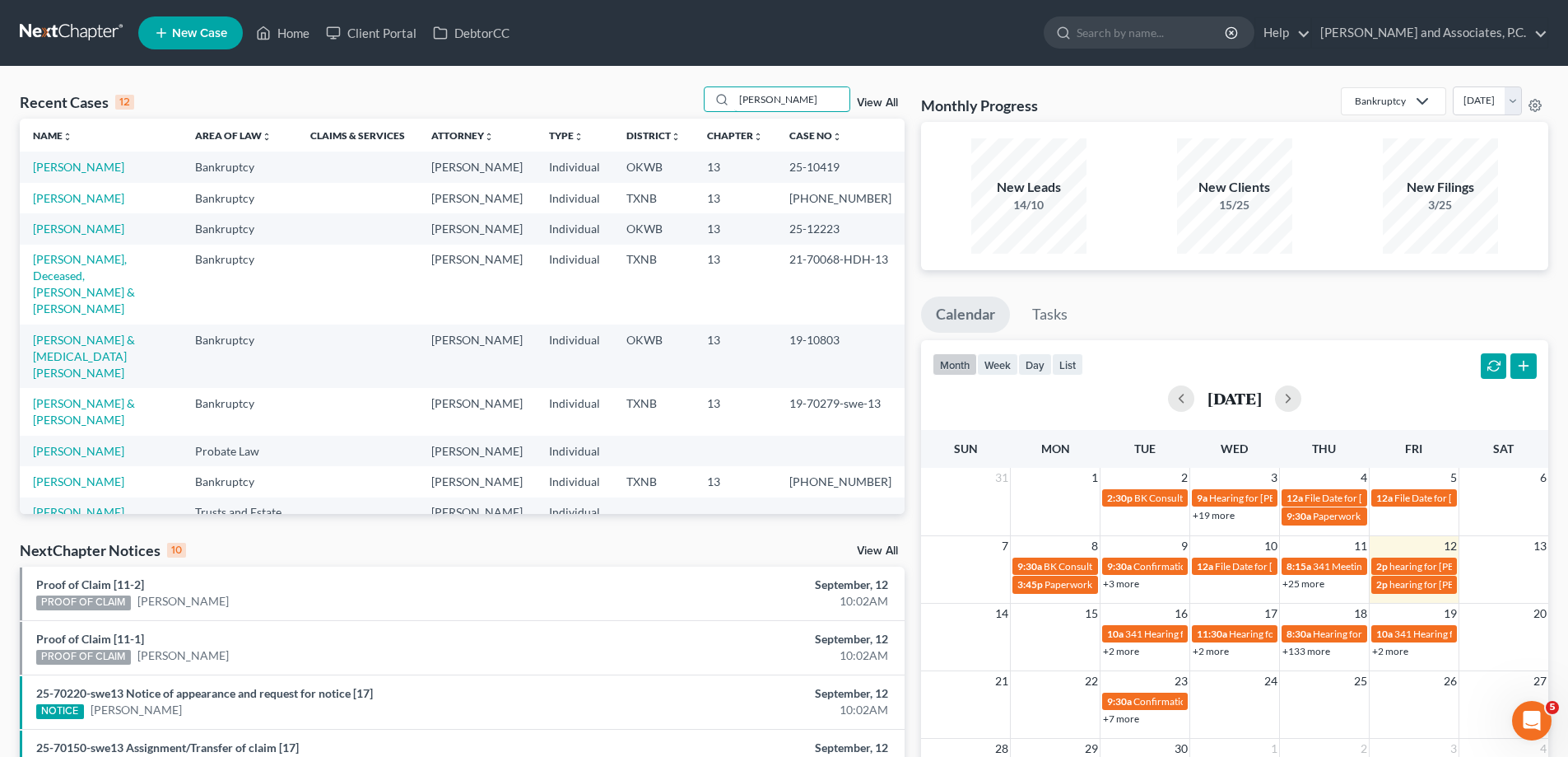
type input "[PERSON_NAME]"
